Goal: Information Seeking & Learning: Learn about a topic

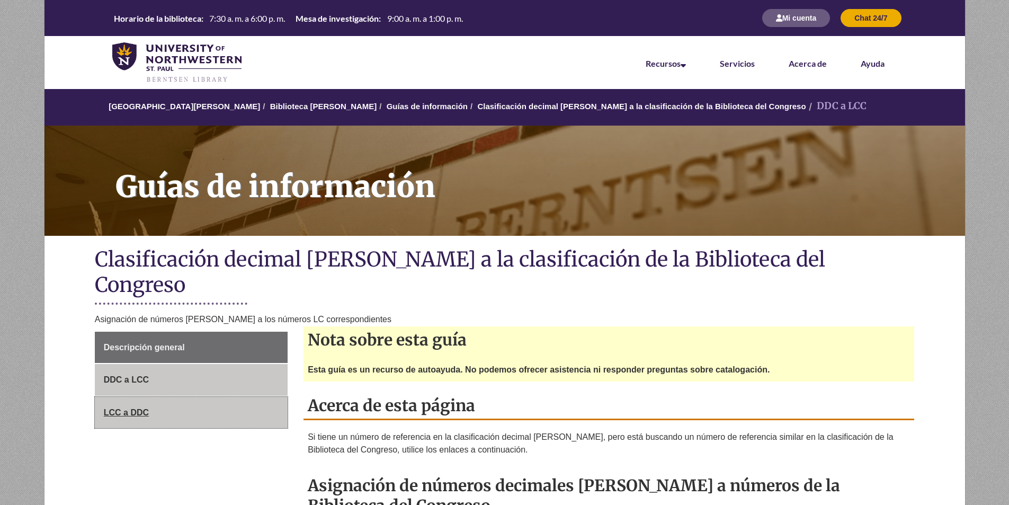
click at [140, 397] on link "LCC a DDC" at bounding box center [191, 413] width 193 height 32
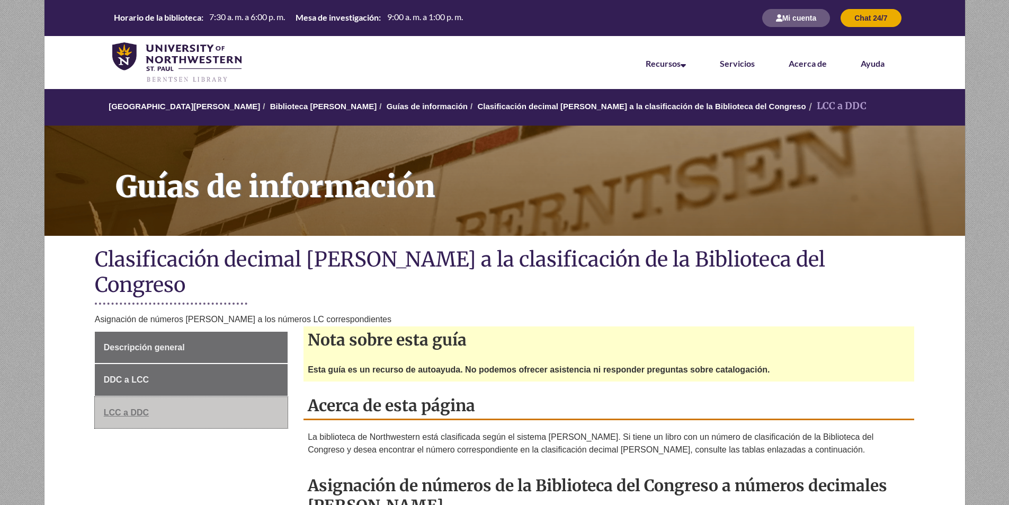
click at [141, 408] on font "LCC a DDC" at bounding box center [126, 412] width 45 height 9
click at [115, 408] on font "LCC a DDC" at bounding box center [126, 412] width 45 height 9
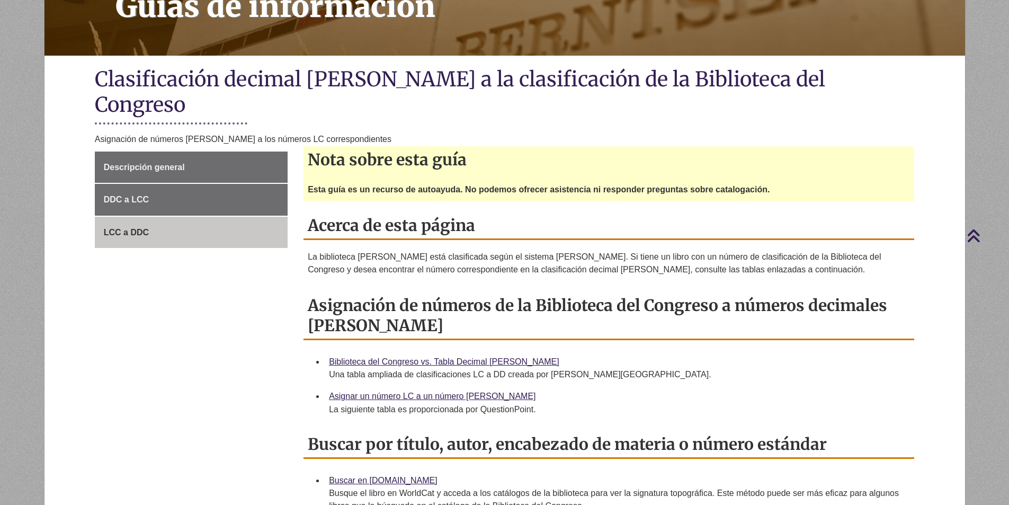
scroll to position [159, 0]
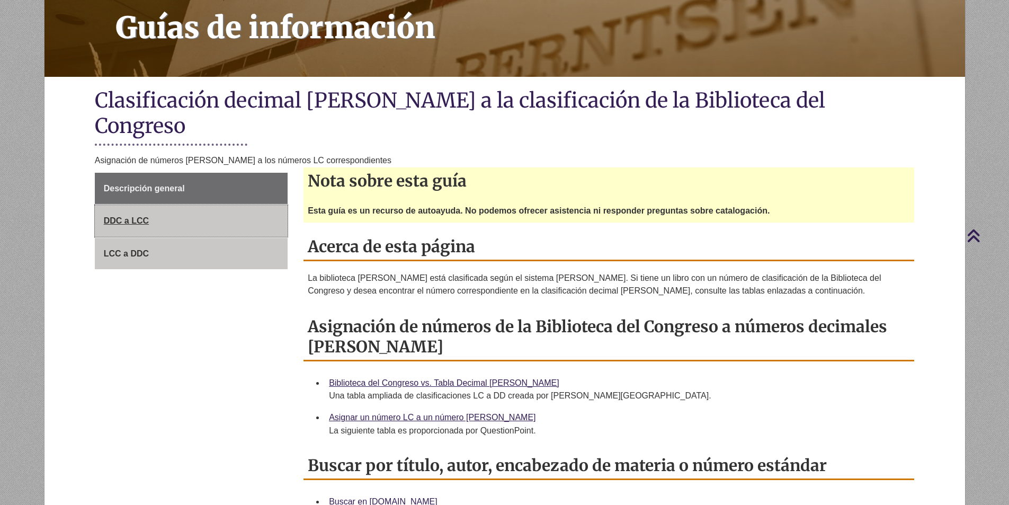
click at [116, 216] on font "DDC a LCC" at bounding box center [126, 220] width 45 height 9
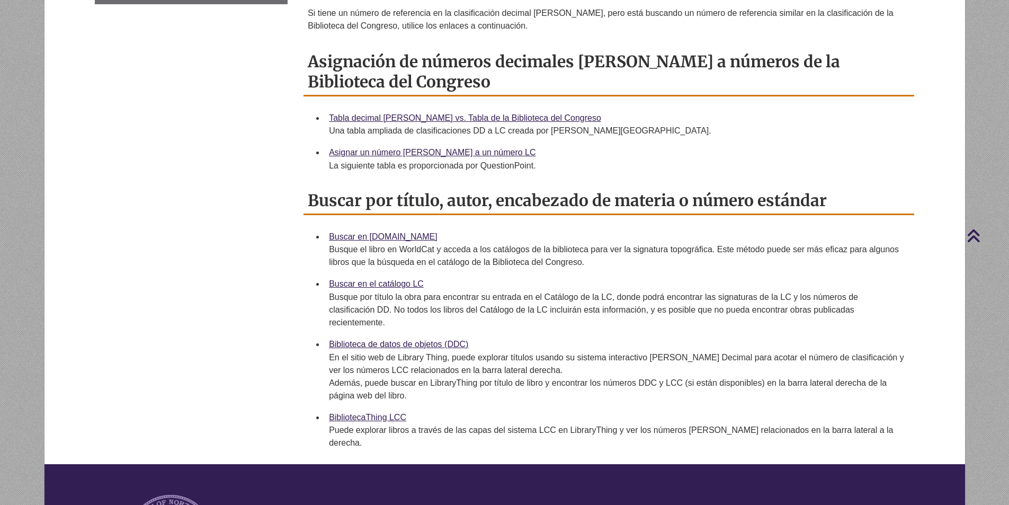
scroll to position [106, 0]
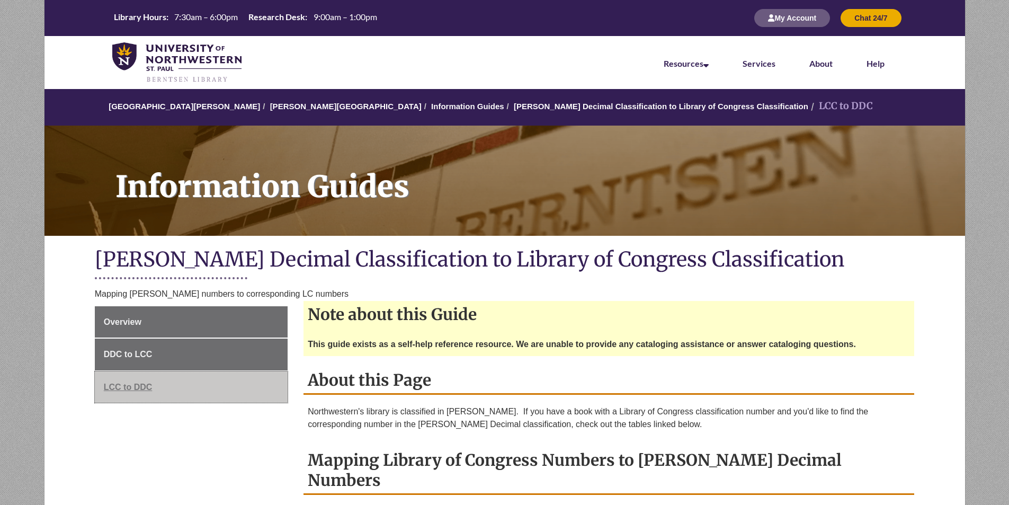
click at [115, 386] on span "LCC to DDC" at bounding box center [128, 386] width 49 height 9
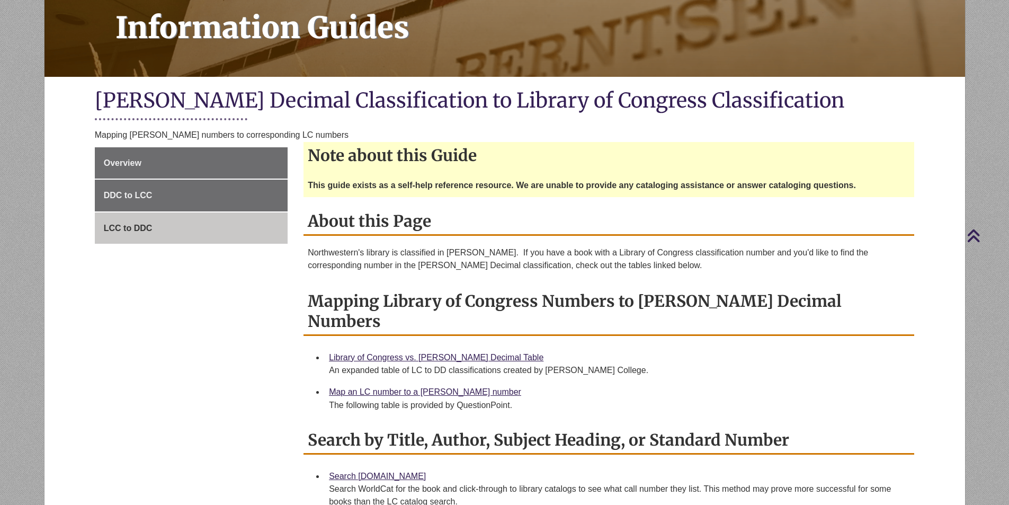
scroll to position [371, 0]
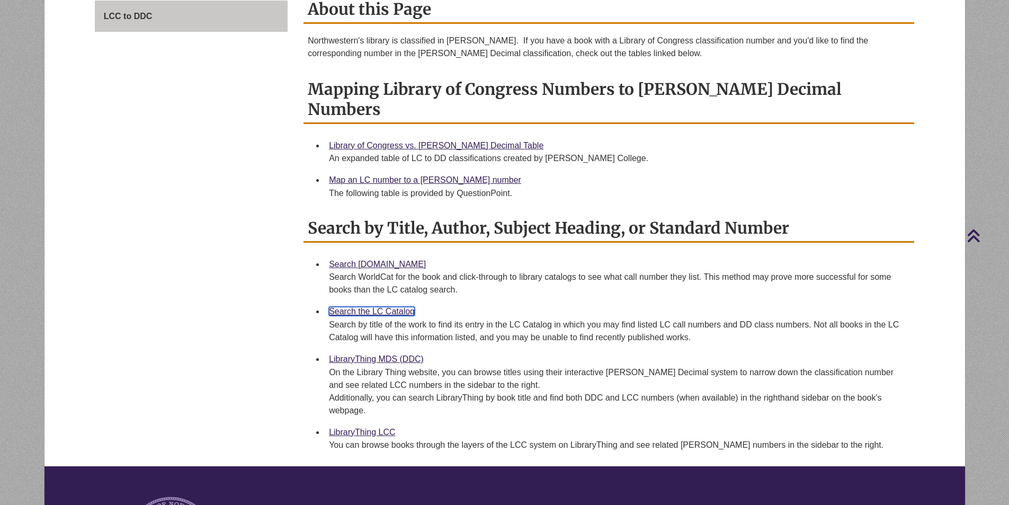
click at [382, 307] on link "Search the LC Catalog" at bounding box center [372, 311] width 86 height 9
